Goal: Transaction & Acquisition: Purchase product/service

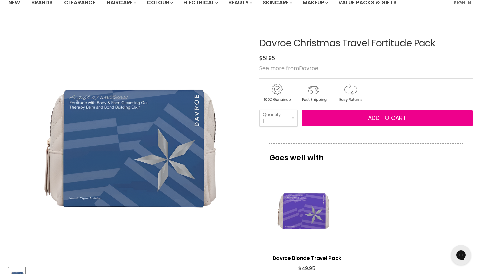
click at [294, 221] on div "View product:Davroe Blonde Travel Pack" at bounding box center [306, 214] width 69 height 69
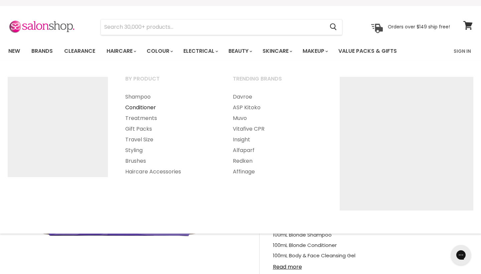
scroll to position [12, 0]
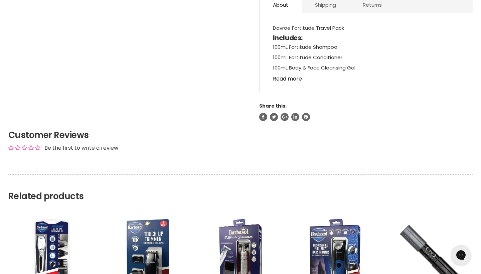
scroll to position [370, 0]
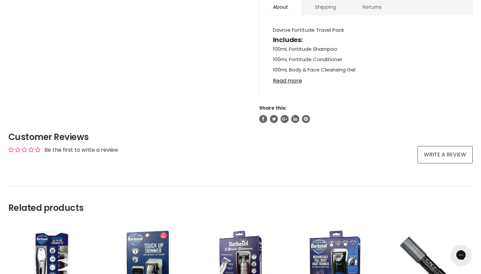
click at [290, 84] on link "Read more" at bounding box center [366, 79] width 186 height 10
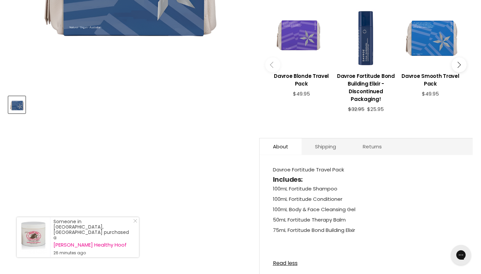
scroll to position [52, 0]
